Goal: Information Seeking & Learning: Learn about a topic

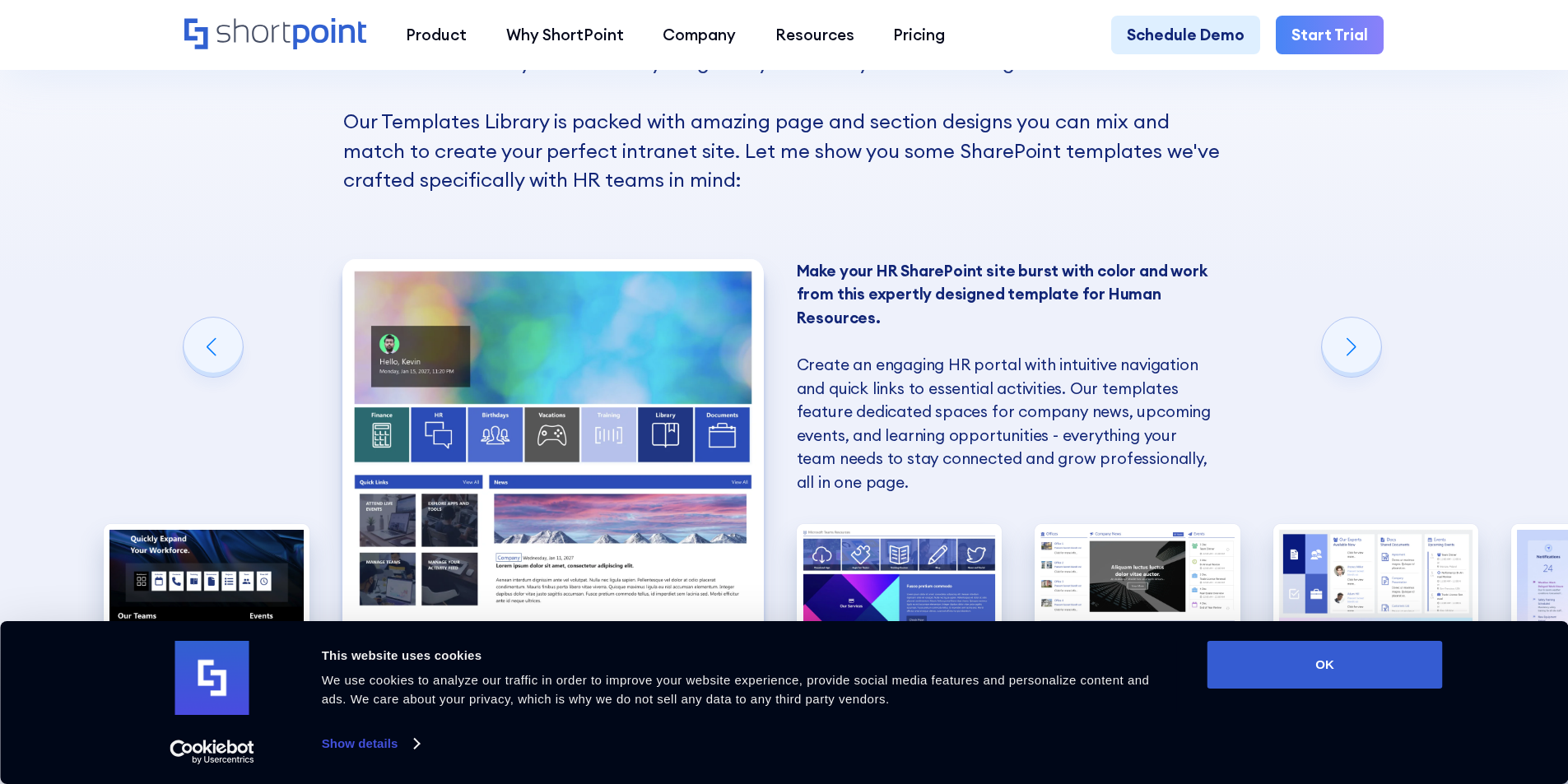
scroll to position [1426, 0]
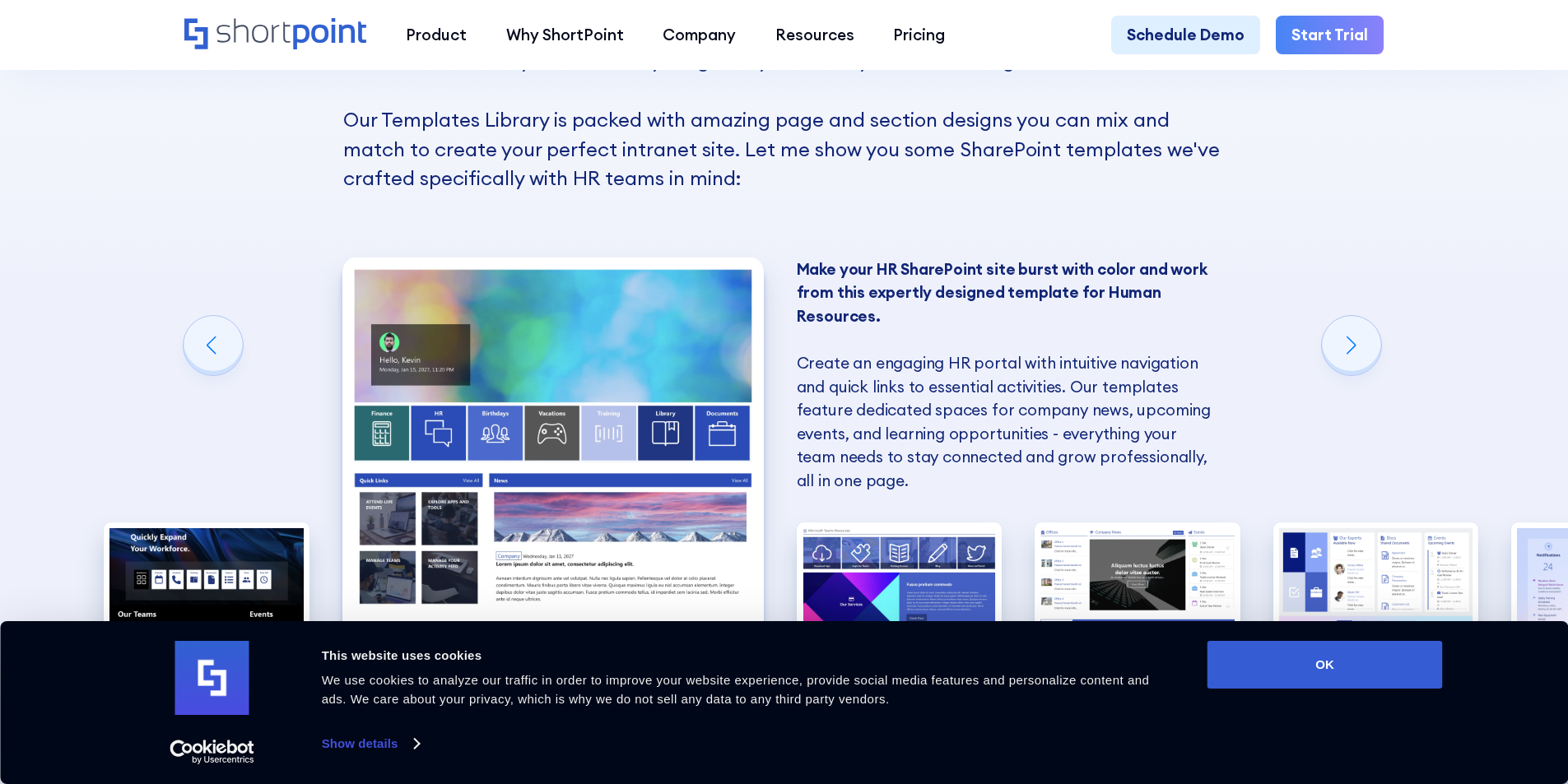
drag, startPoint x: 845, startPoint y: 259, endPoint x: 845, endPoint y: 279, distance: 20.0
click at [845, 261] on div "Connect your employees with engaging and modern SharePoint designs for Human Re…" at bounding box center [784, 515] width 205 height 644
click at [845, 292] on p "Make your HR SharePoint site burst with color and work from this expertly desig…" at bounding box center [1008, 375] width 422 height 236
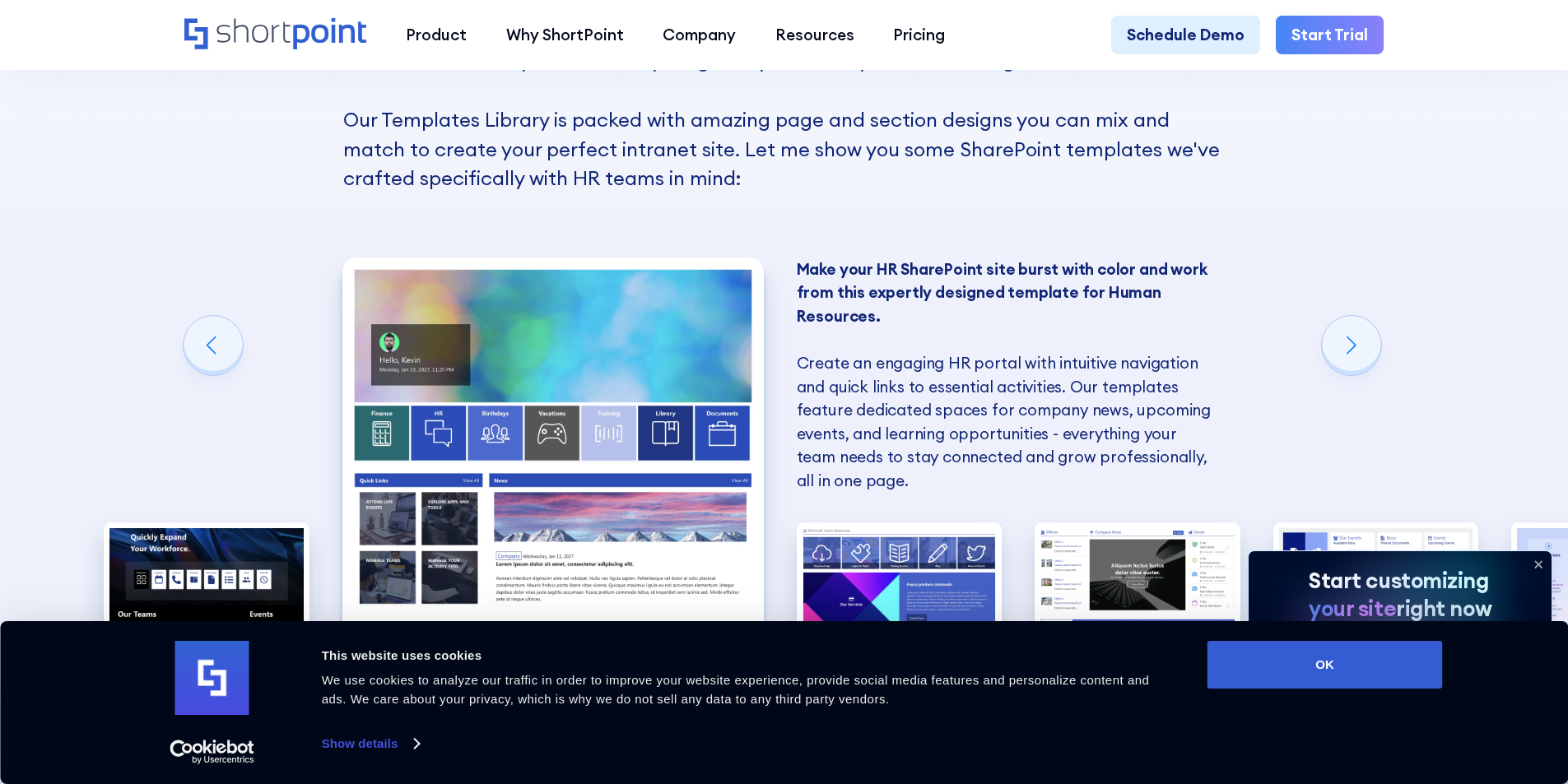
click at [845, 292] on p "Make your HR SharePoint site burst with color and work from this expertly desig…" at bounding box center [1008, 375] width 422 height 236
click at [1350, 363] on div "Next slide" at bounding box center [1352, 346] width 59 height 59
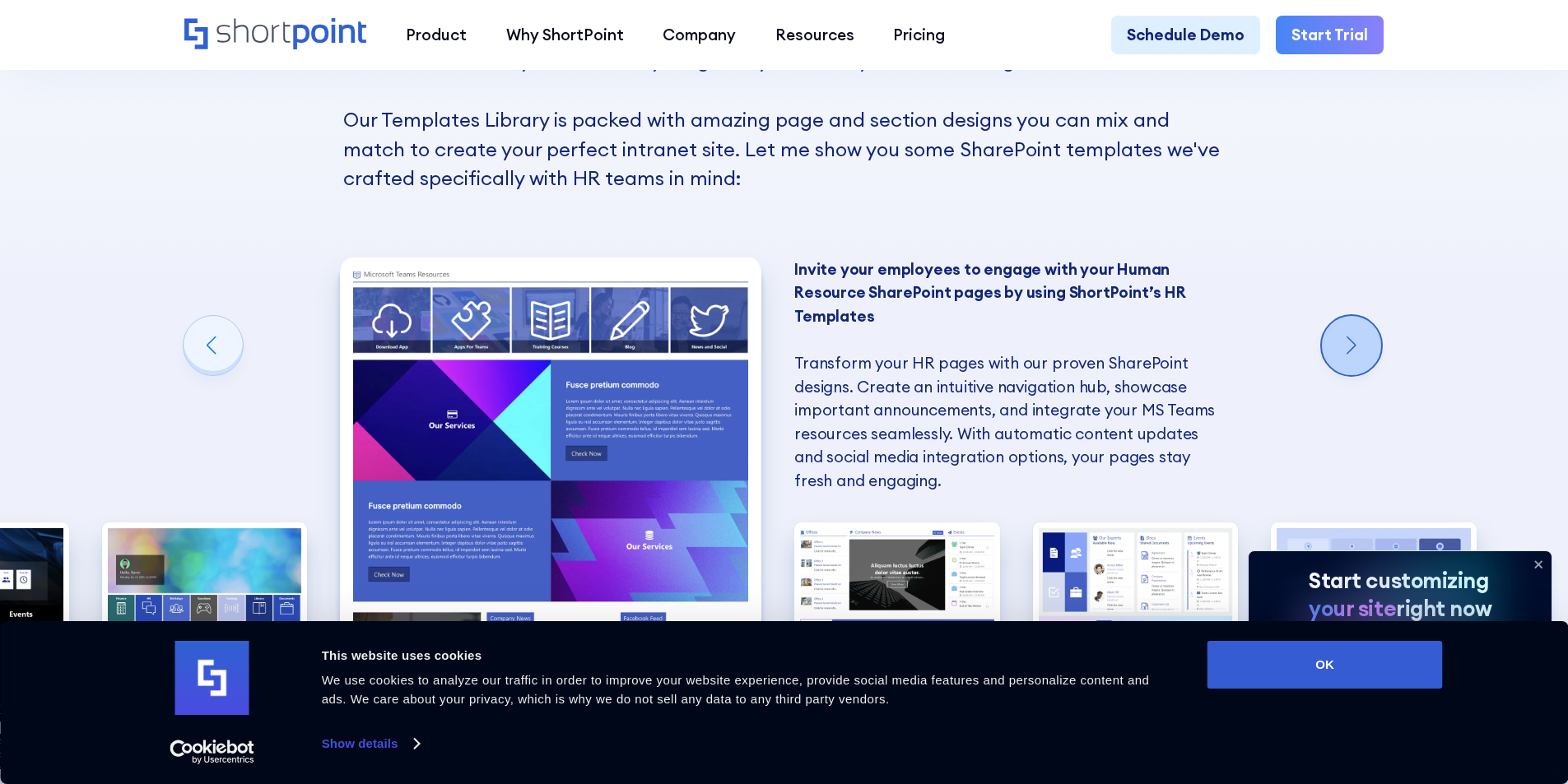
click at [1339, 362] on div "Next slide" at bounding box center [1352, 346] width 59 height 59
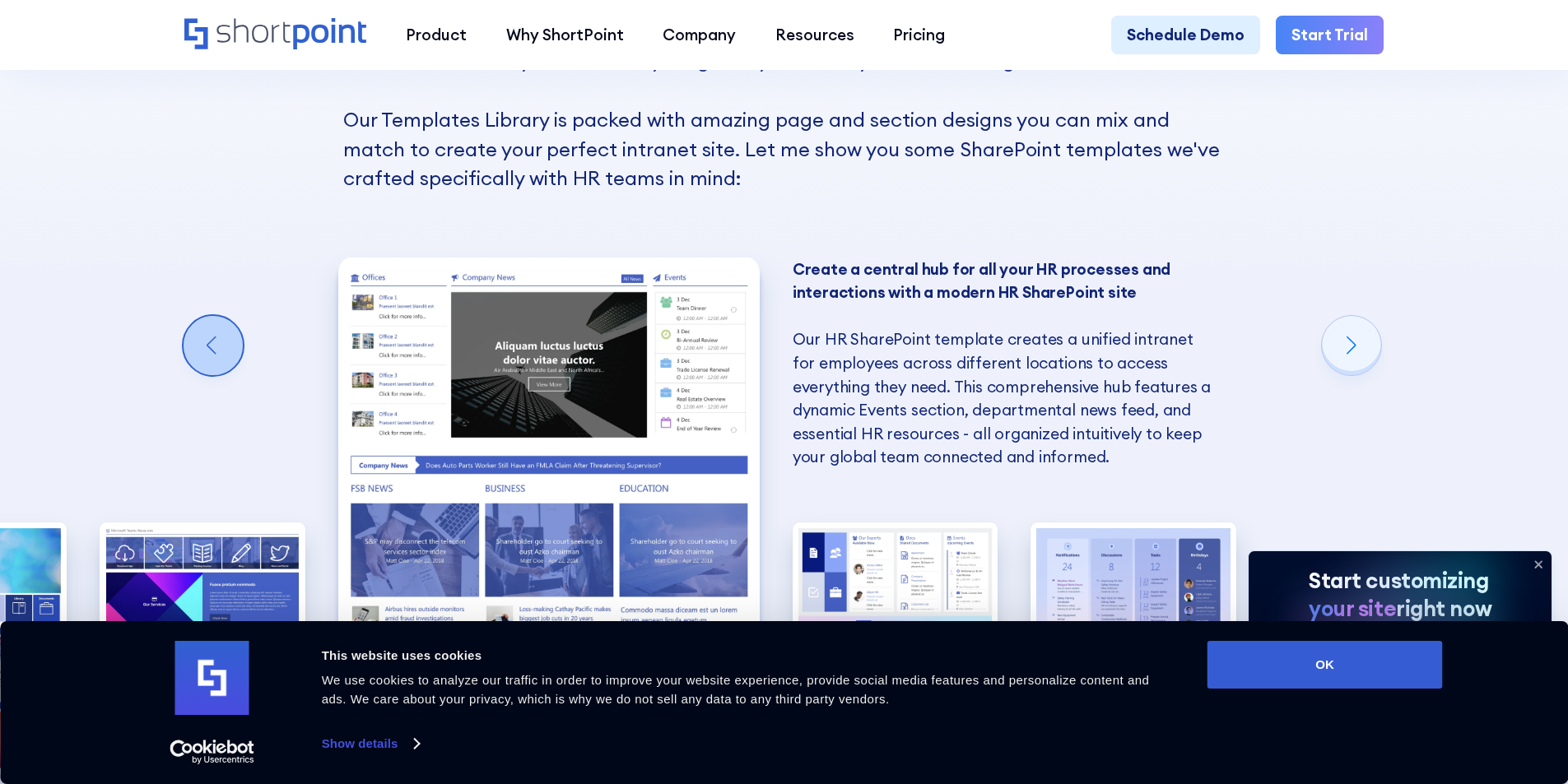
click at [214, 347] on div "Previous slide" at bounding box center [213, 346] width 59 height 59
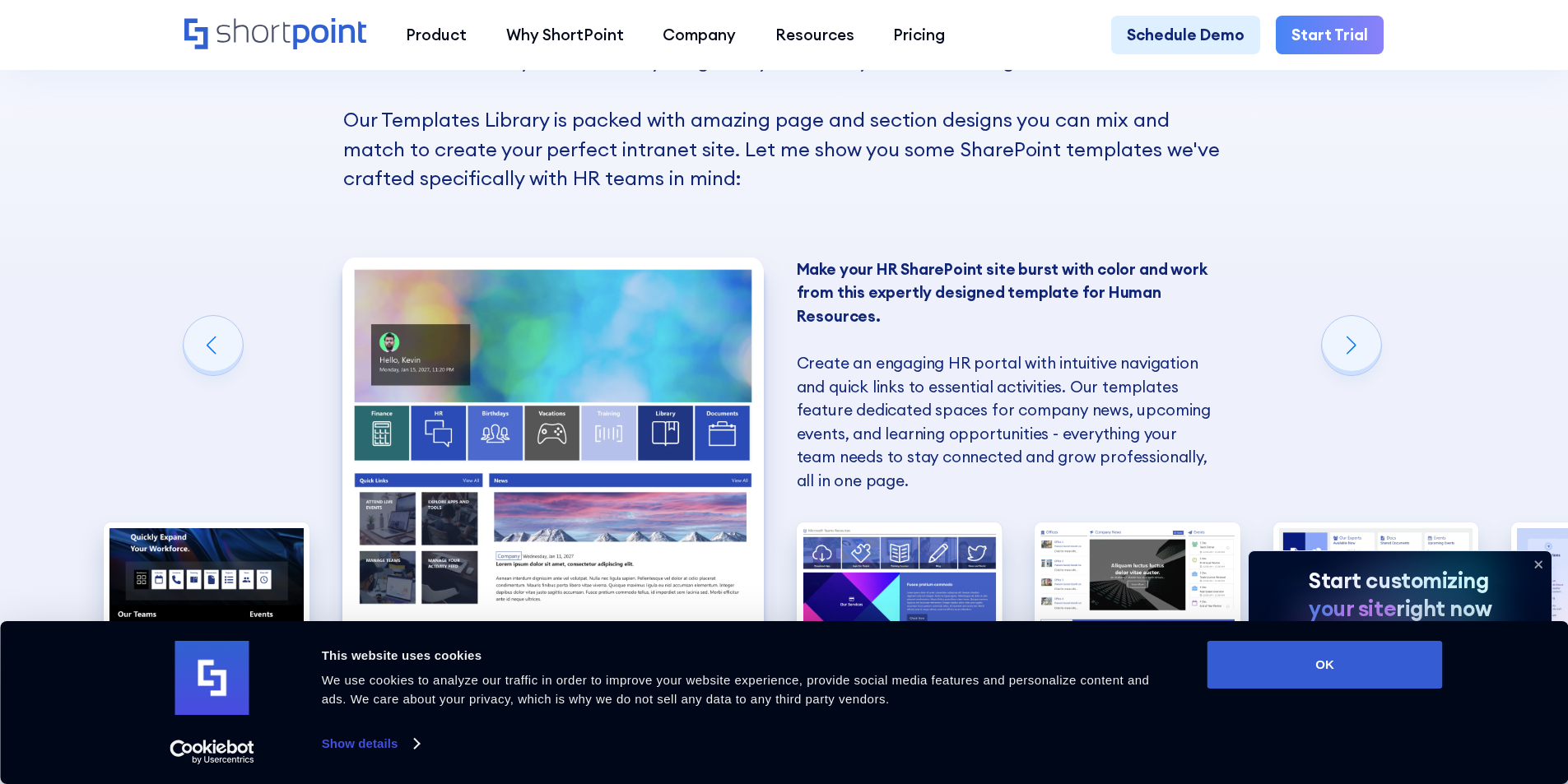
click at [539, 445] on img "2 / 6" at bounding box center [553, 516] width 422 height 518
